Goal: Find specific page/section: Locate a particular part of the current website

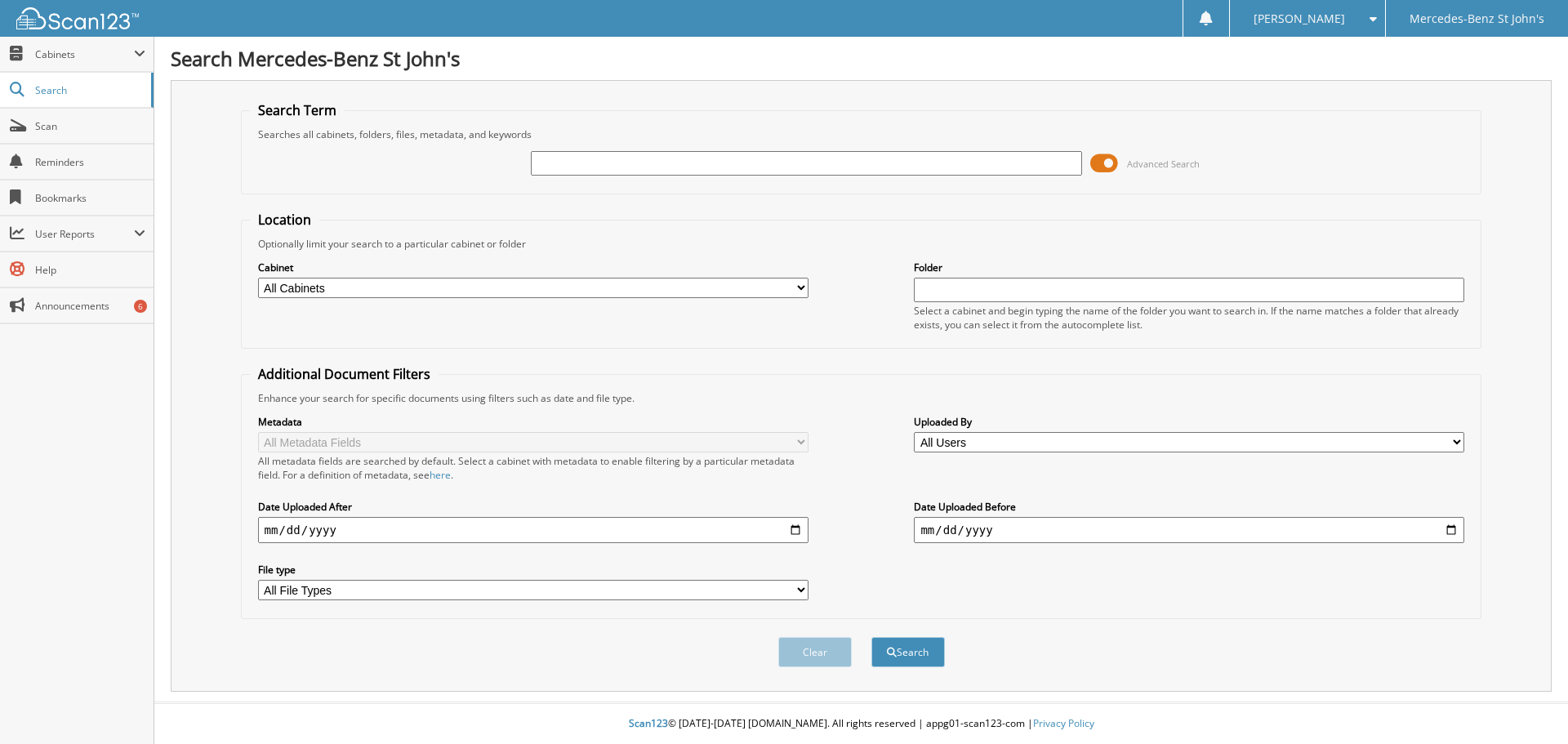
paste input "M18159"
type input "M18159"
click at [915, 654] on button "Search" at bounding box center [908, 651] width 74 height 30
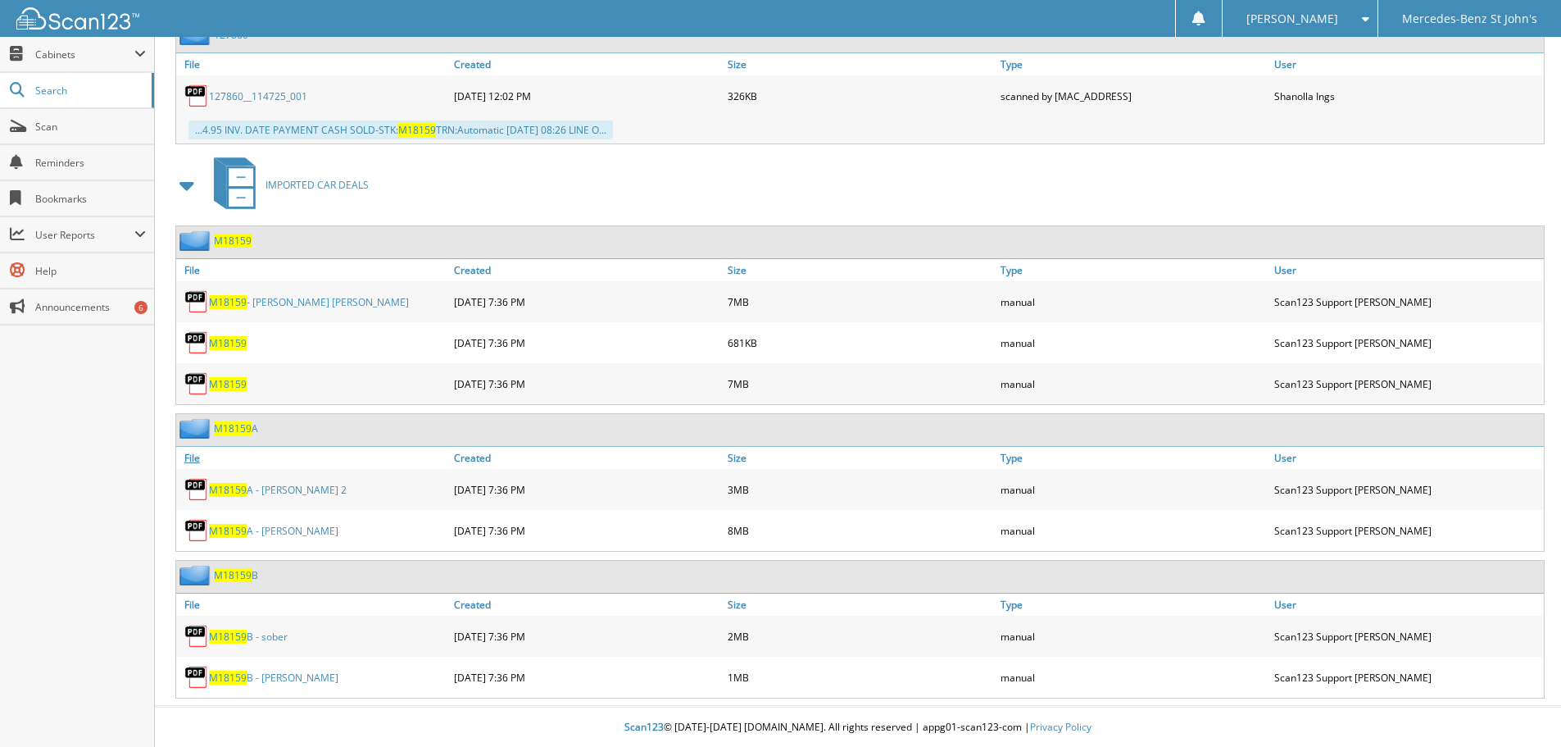
scroll to position [4345, 0]
click at [300, 298] on link "M18159 - [PERSON_NAME] [PERSON_NAME]" at bounding box center [309, 301] width 200 height 14
